Goal: Task Accomplishment & Management: Use online tool/utility

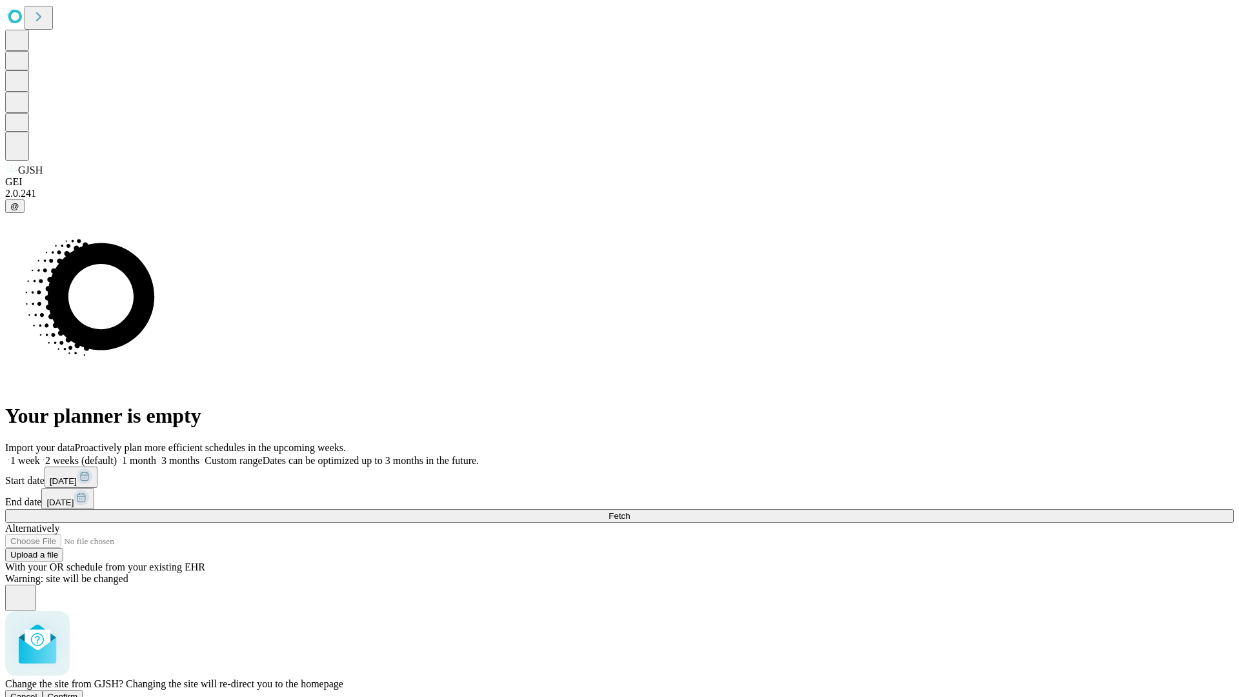
click at [78, 692] on span "Confirm" at bounding box center [63, 697] width 30 height 10
click at [156, 455] on label "1 month" at bounding box center [136, 460] width 39 height 11
click at [630, 511] on span "Fetch" at bounding box center [618, 516] width 21 height 10
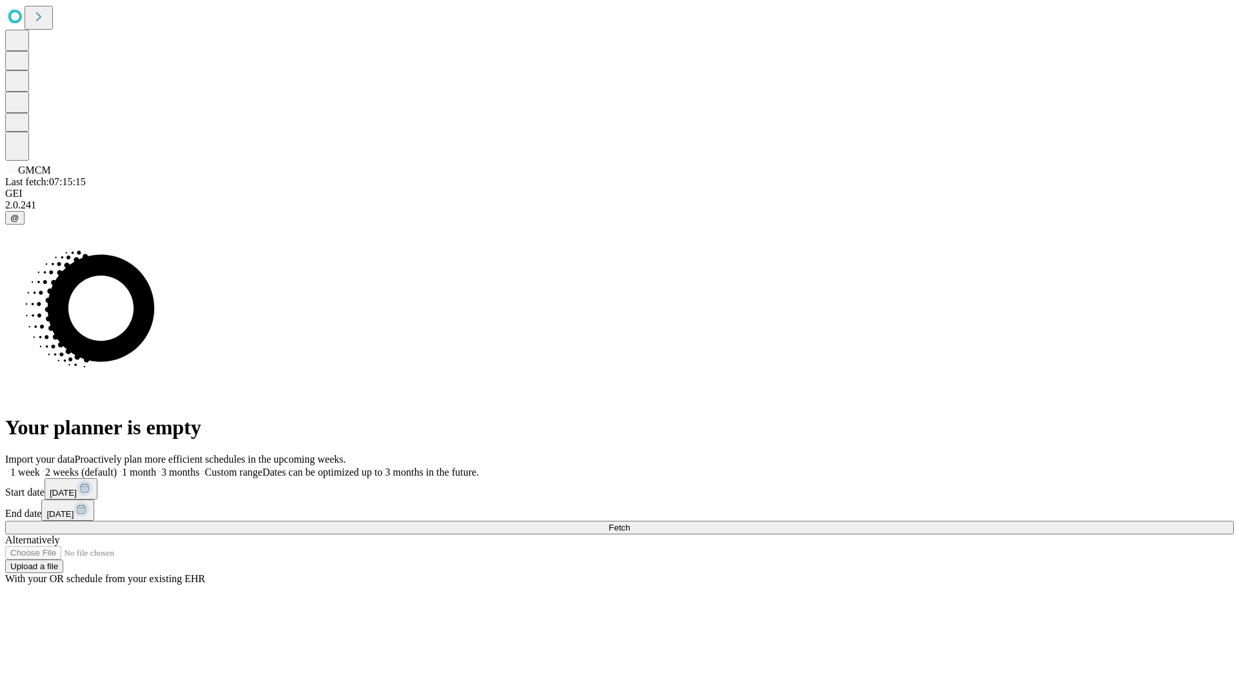
click at [630, 523] on span "Fetch" at bounding box center [618, 528] width 21 height 10
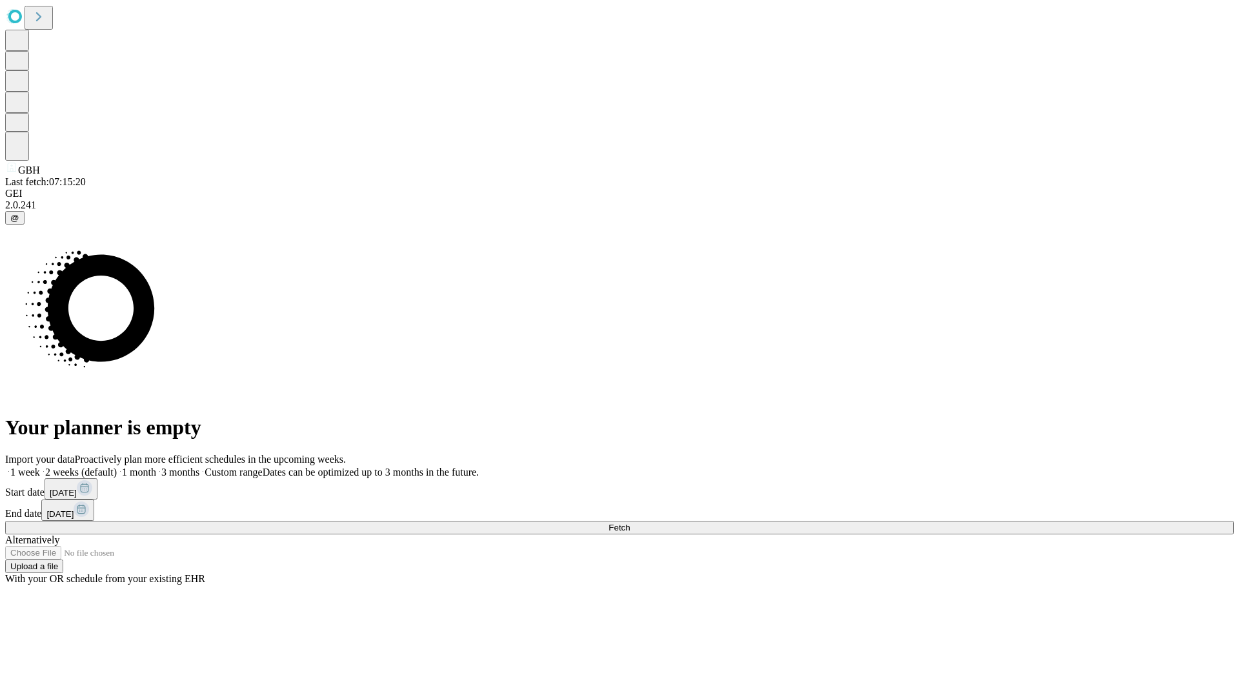
click at [156, 467] on label "1 month" at bounding box center [136, 472] width 39 height 11
click at [630, 523] on span "Fetch" at bounding box center [618, 528] width 21 height 10
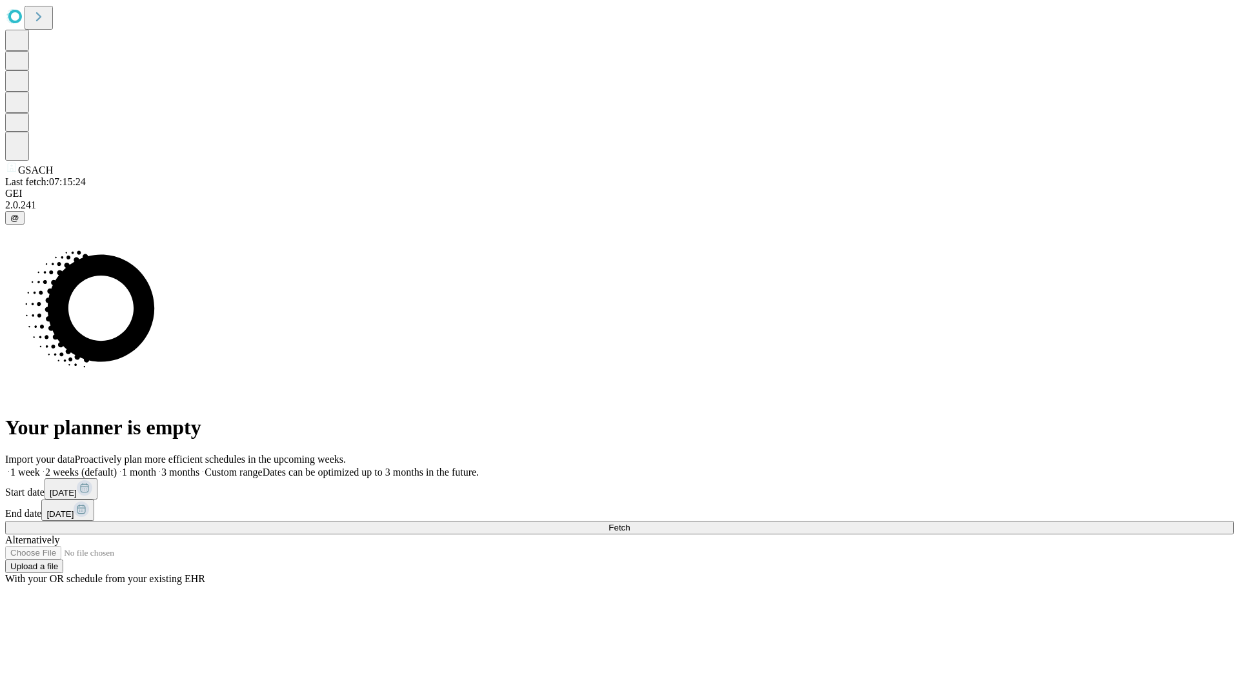
click at [630, 523] on span "Fetch" at bounding box center [618, 528] width 21 height 10
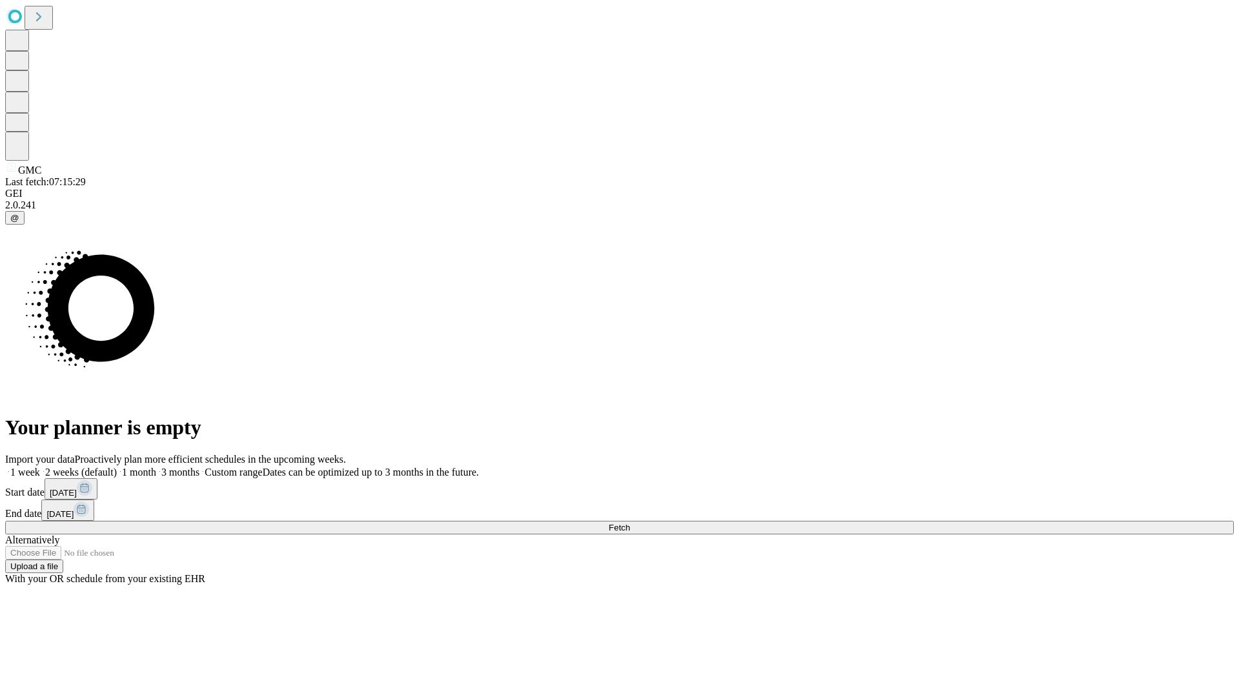
click at [156, 467] on label "1 month" at bounding box center [136, 472] width 39 height 11
click at [630, 523] on span "Fetch" at bounding box center [618, 528] width 21 height 10
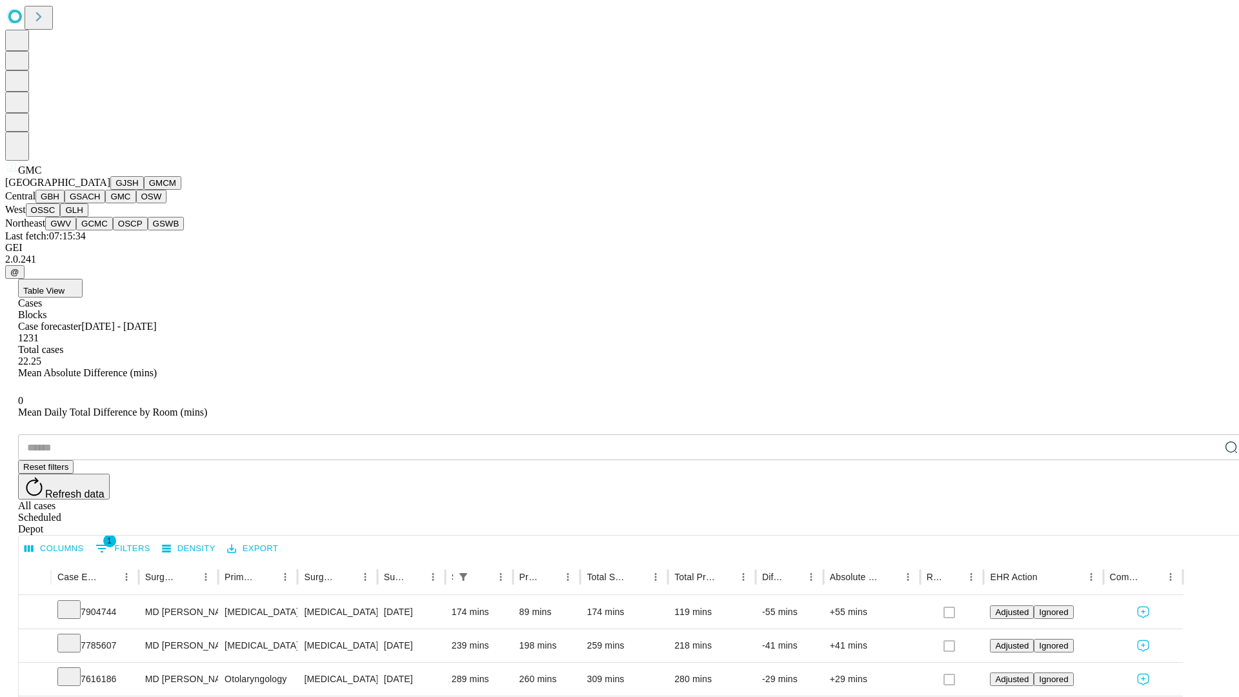
click at [136, 203] on button "OSW" at bounding box center [151, 197] width 31 height 14
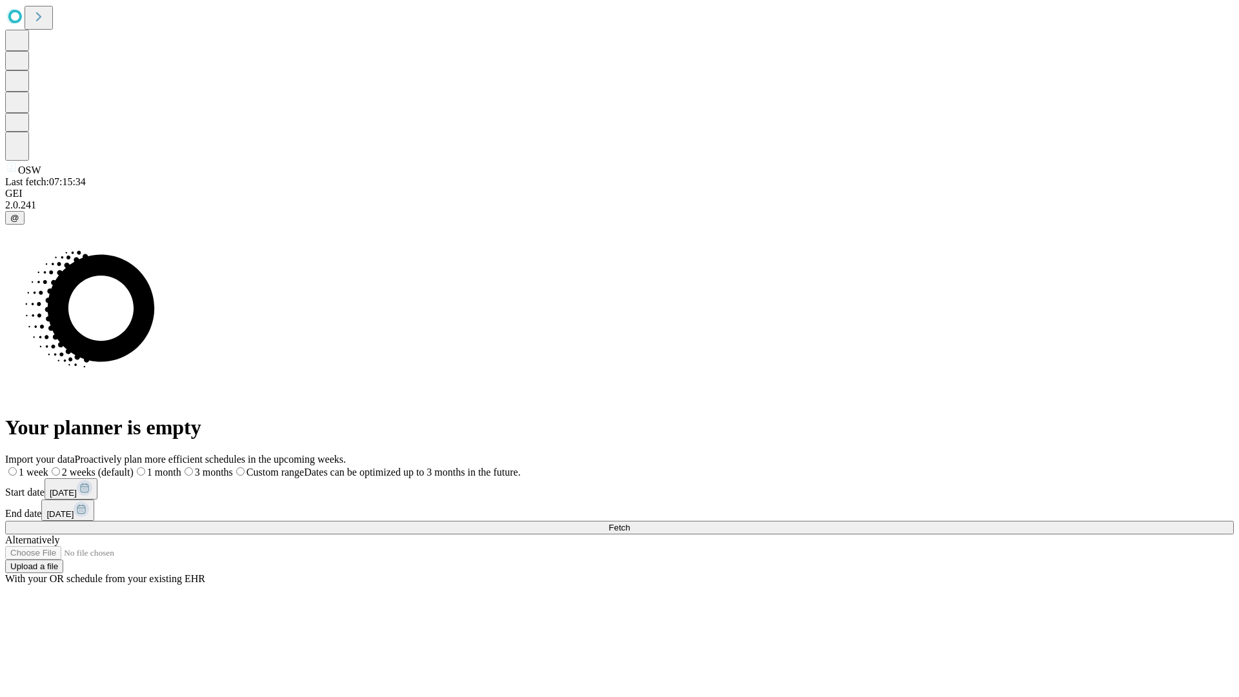
click at [181, 467] on label "1 month" at bounding box center [158, 472] width 48 height 11
click at [630, 523] on span "Fetch" at bounding box center [618, 528] width 21 height 10
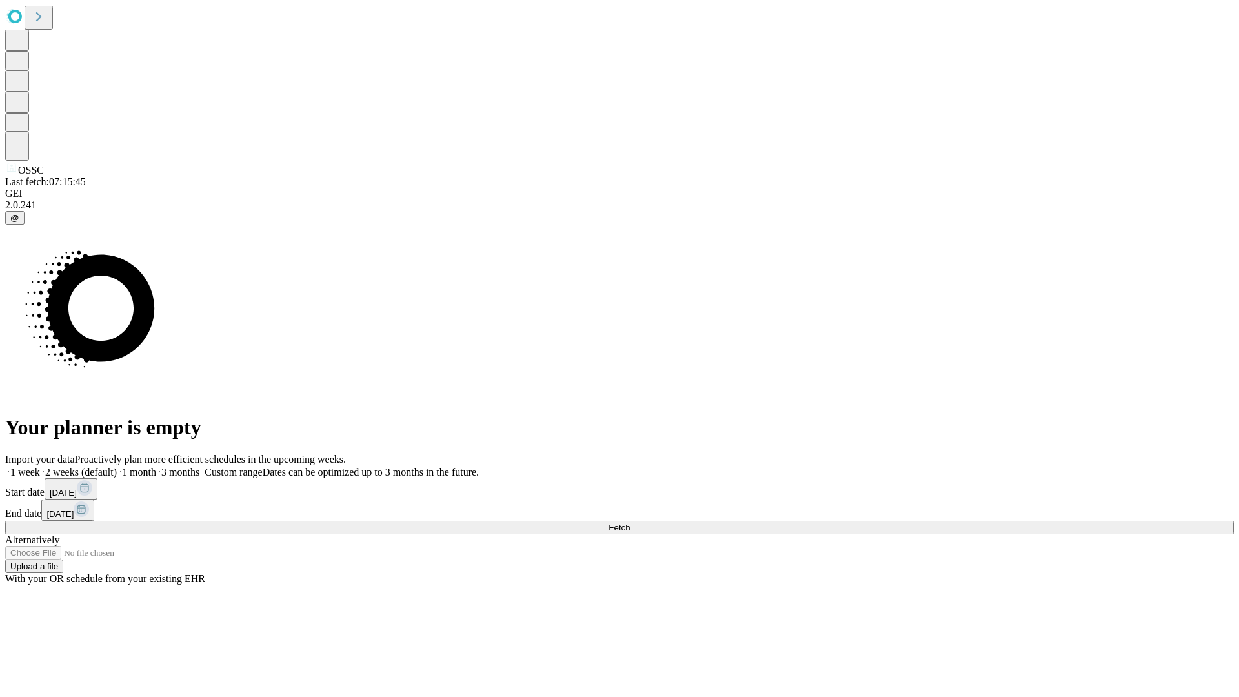
click at [156, 467] on label "1 month" at bounding box center [136, 472] width 39 height 11
click at [630, 523] on span "Fetch" at bounding box center [618, 528] width 21 height 10
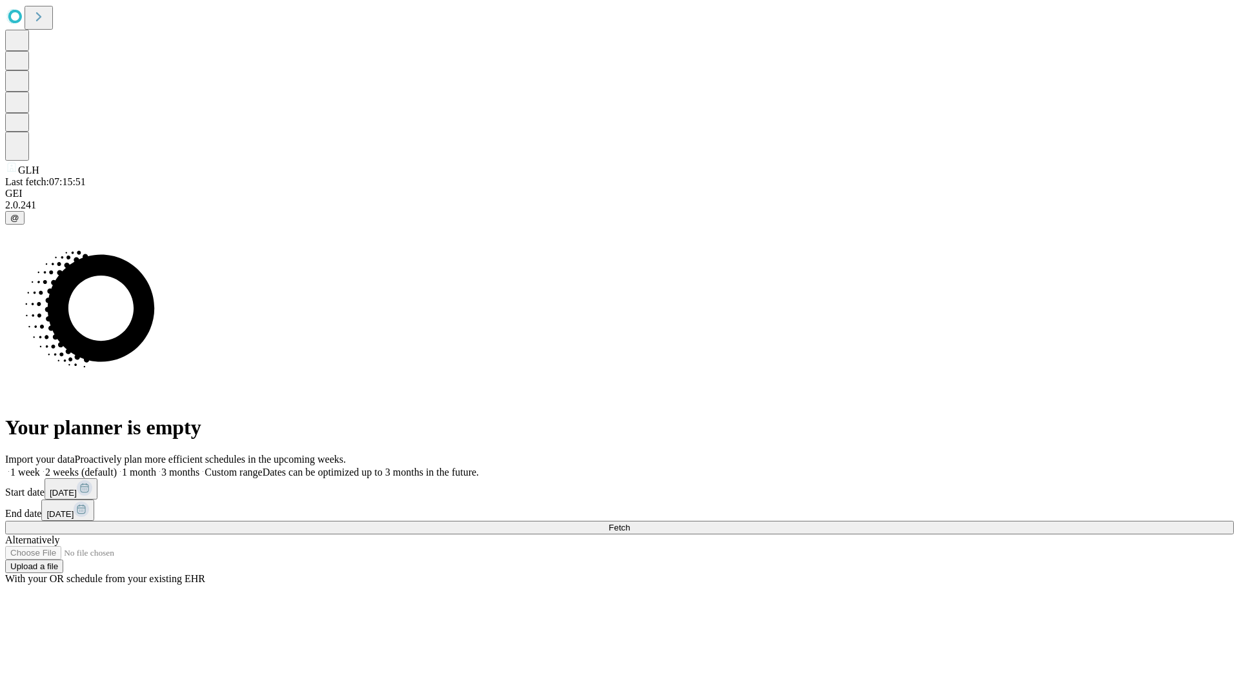
click at [156, 467] on label "1 month" at bounding box center [136, 472] width 39 height 11
click at [630, 523] on span "Fetch" at bounding box center [618, 528] width 21 height 10
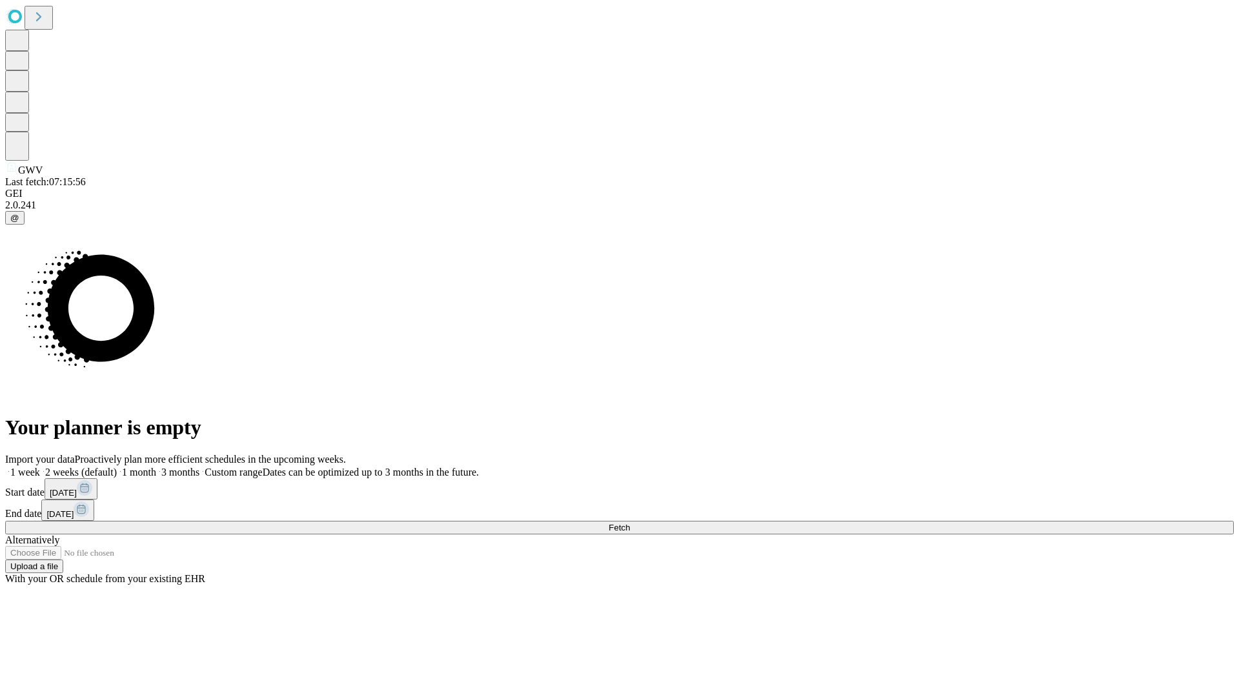
click at [156, 467] on label "1 month" at bounding box center [136, 472] width 39 height 11
click at [630, 523] on span "Fetch" at bounding box center [618, 528] width 21 height 10
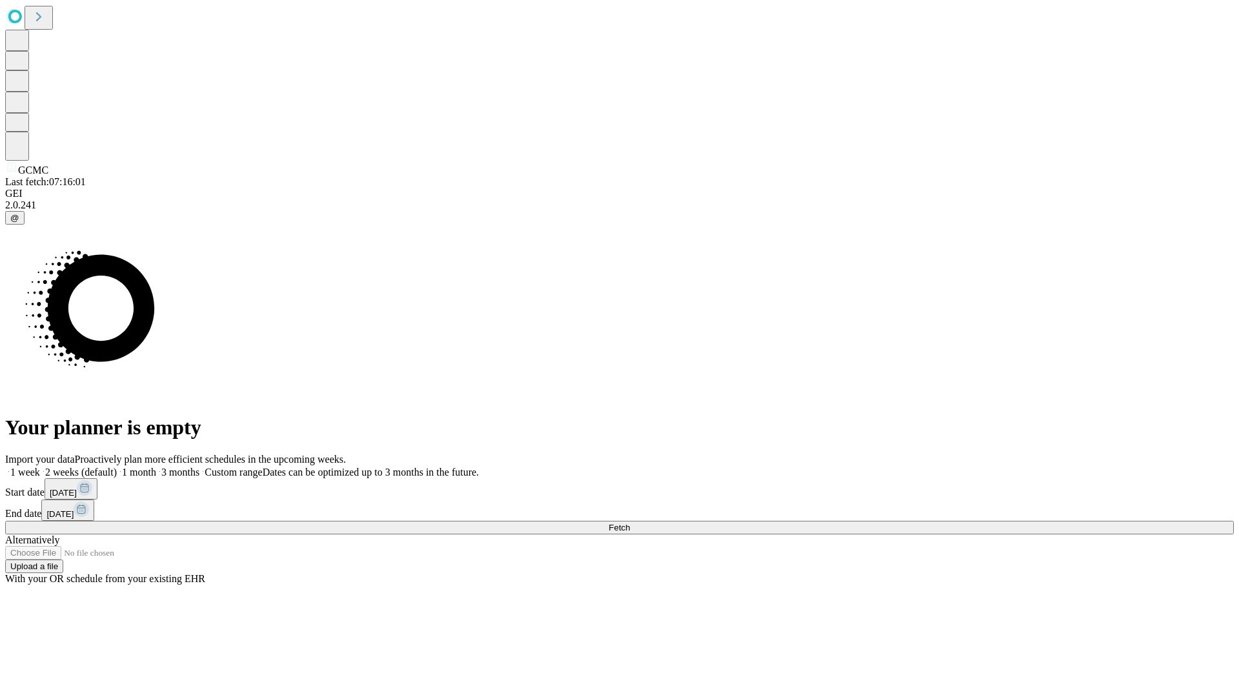
click at [156, 467] on label "1 month" at bounding box center [136, 472] width 39 height 11
click at [630, 523] on span "Fetch" at bounding box center [618, 528] width 21 height 10
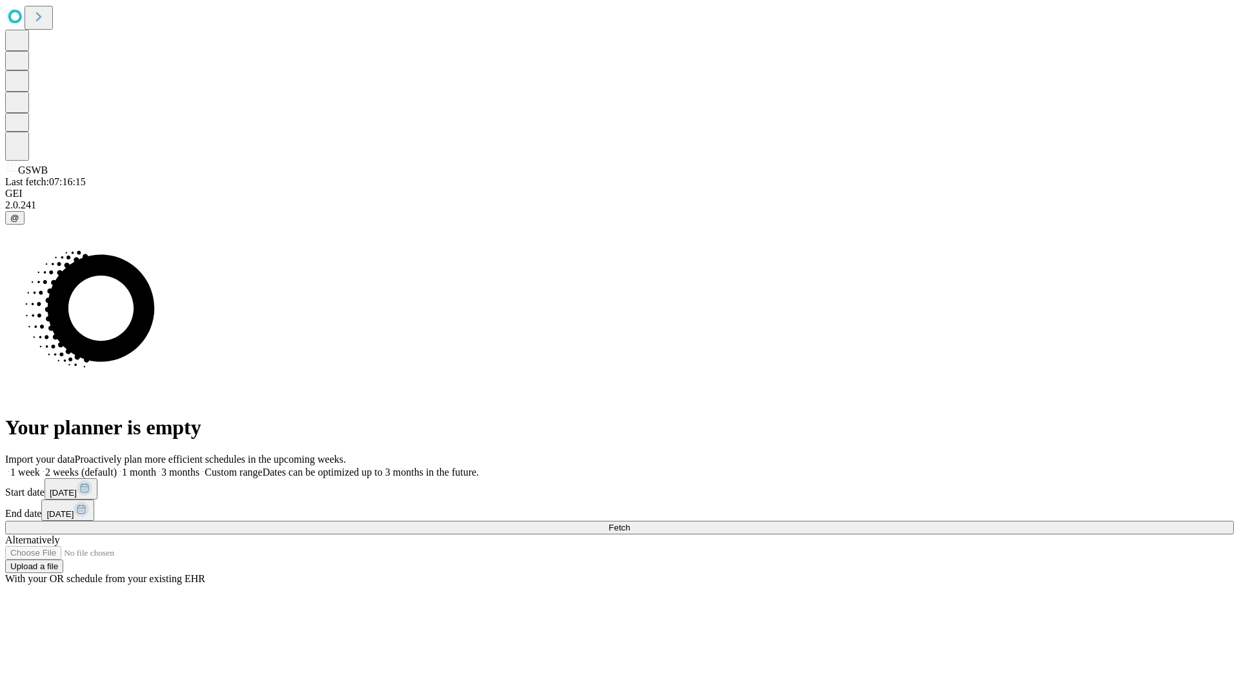
click at [630, 523] on span "Fetch" at bounding box center [618, 528] width 21 height 10
